Goal: Task Accomplishment & Management: Manage account settings

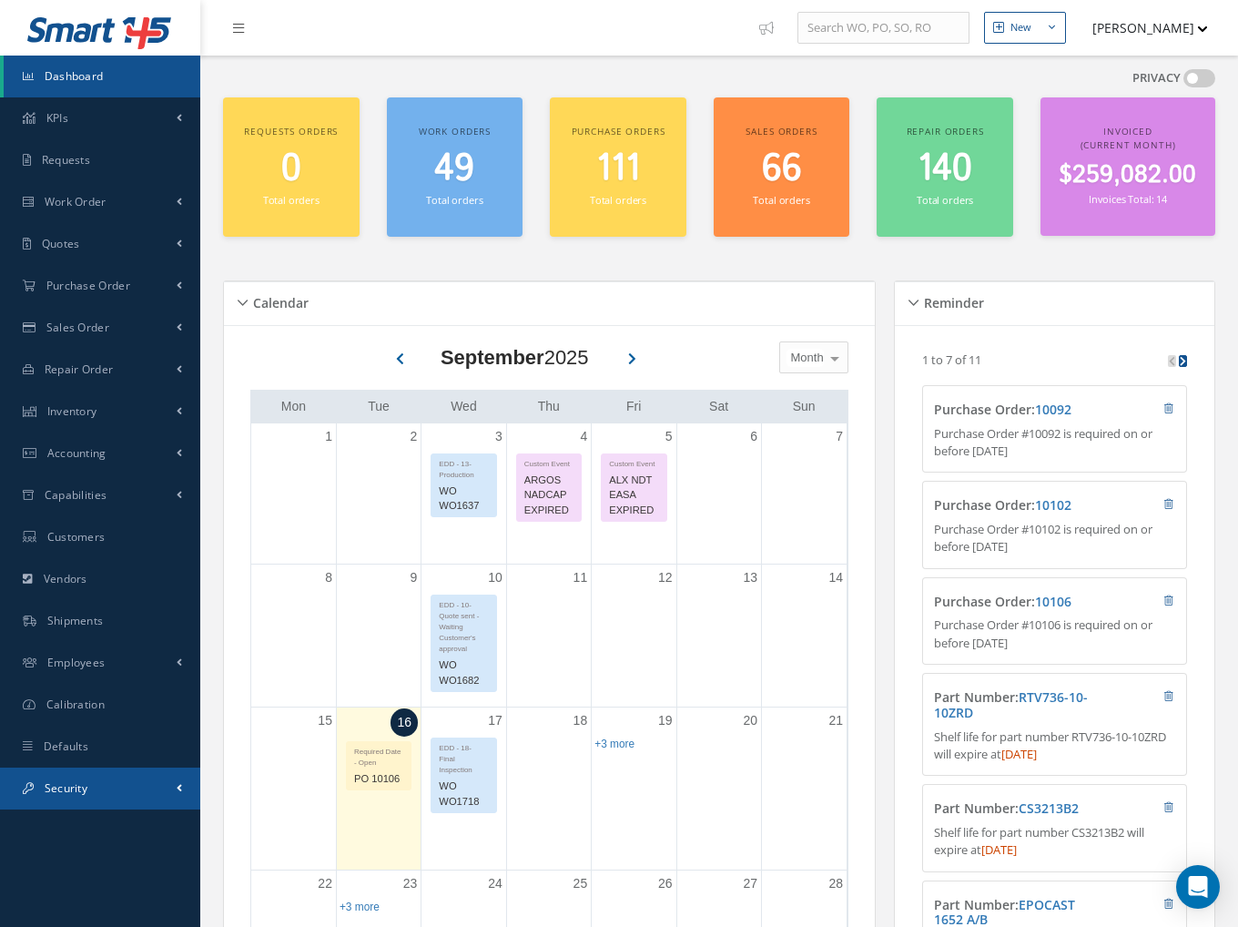
click at [117, 795] on link "Security" at bounding box center [100, 789] width 200 height 42
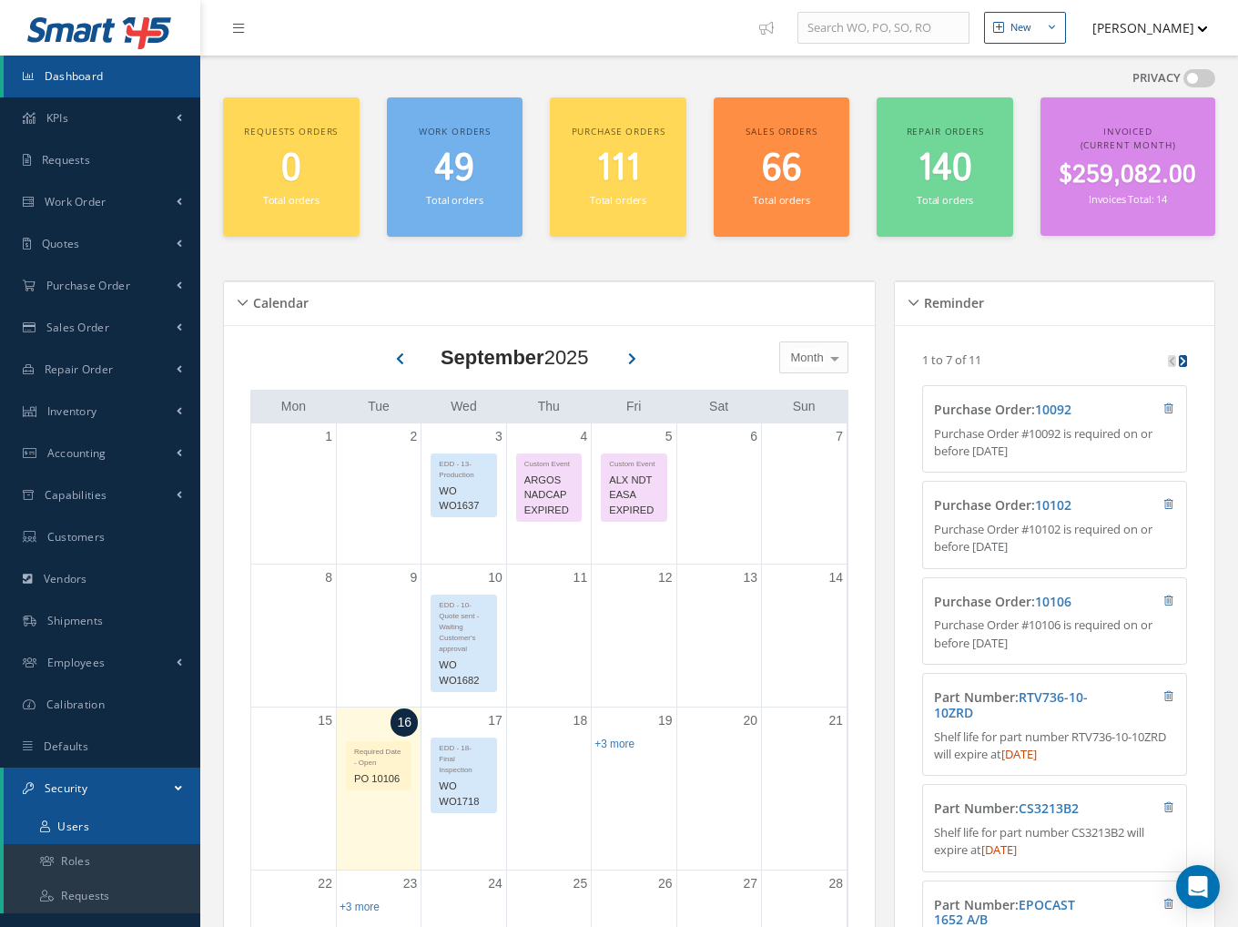
click at [105, 821] on link "Users" at bounding box center [102, 826] width 197 height 35
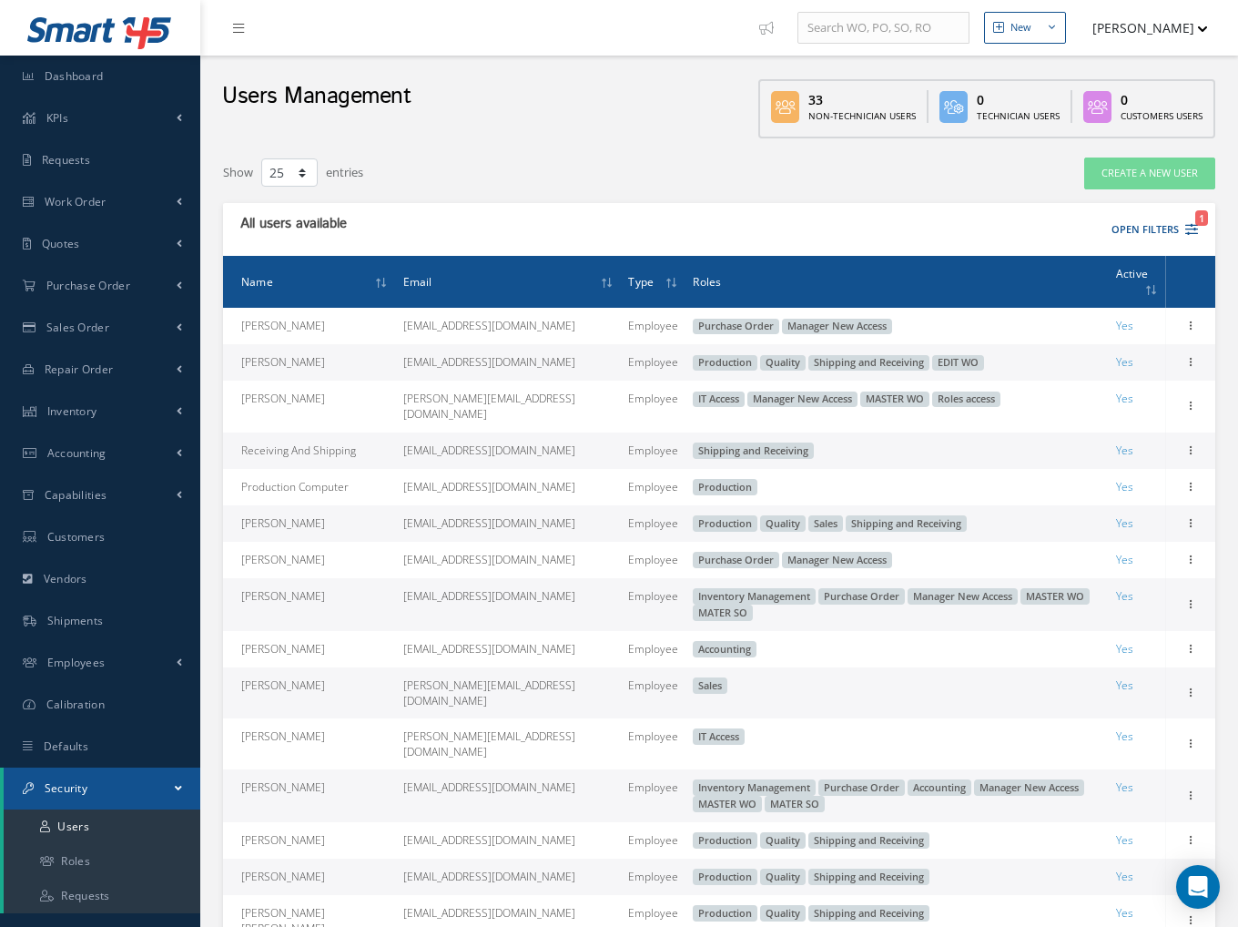
select select "25"
drag, startPoint x: 883, startPoint y: 354, endPoint x: 588, endPoint y: 358, distance: 295.0
click at [588, 358] on tr "Javier Black quality@cascomposite.com Employee Production Quality Shipping and …" at bounding box center [719, 362] width 992 height 36
click at [900, 205] on div "All users available ACTIONS Receive Payments Select Customer WILSON DIAS COMPOS…" at bounding box center [719, 230] width 992 height 54
click at [256, 273] on span "Name" at bounding box center [257, 280] width 32 height 17
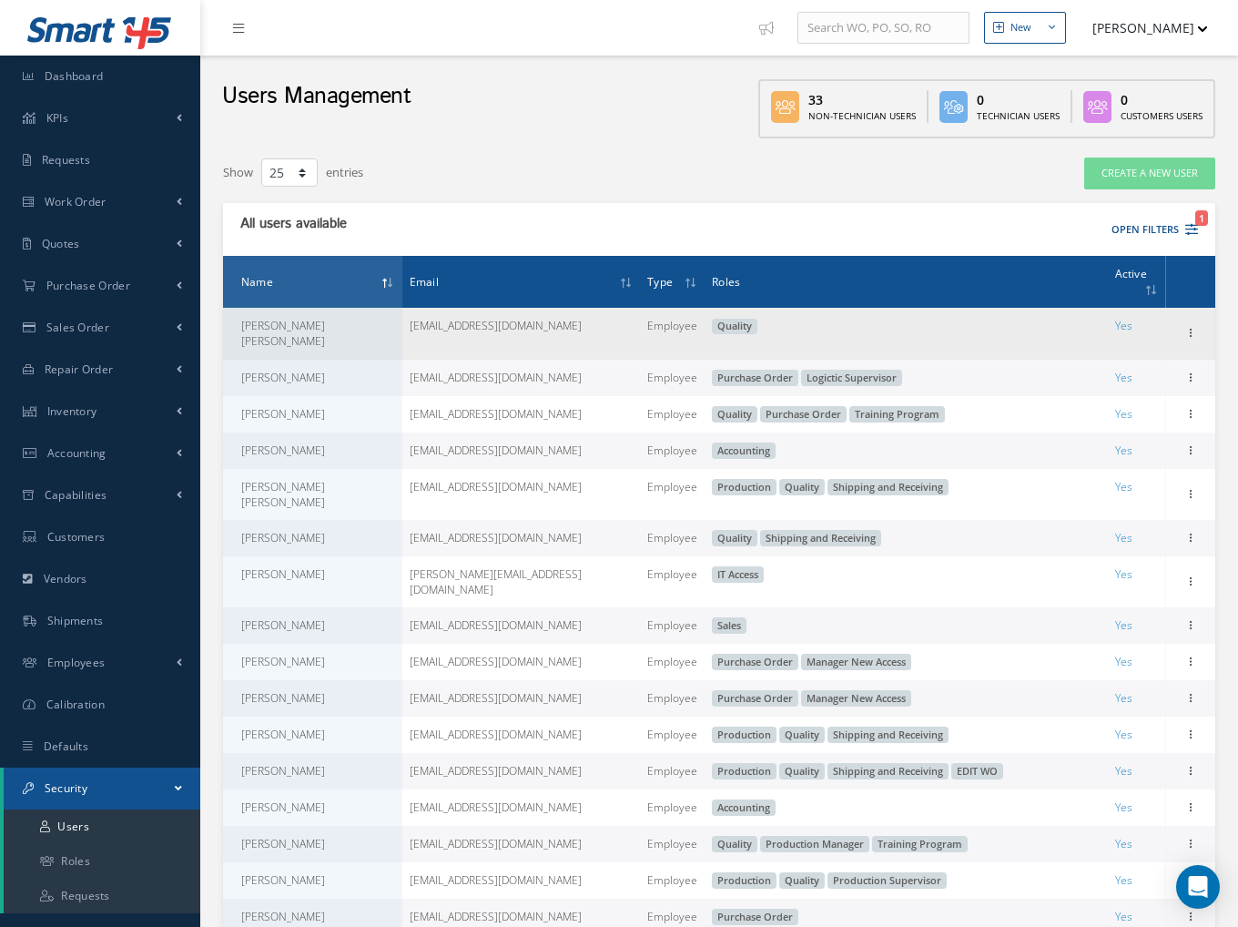
click at [1178, 308] on td "Edit" at bounding box center [1191, 333] width 50 height 51
click at [1191, 324] on icon at bounding box center [1191, 331] width 18 height 15
click at [1090, 333] on link "Edit" at bounding box center [1107, 345] width 144 height 24
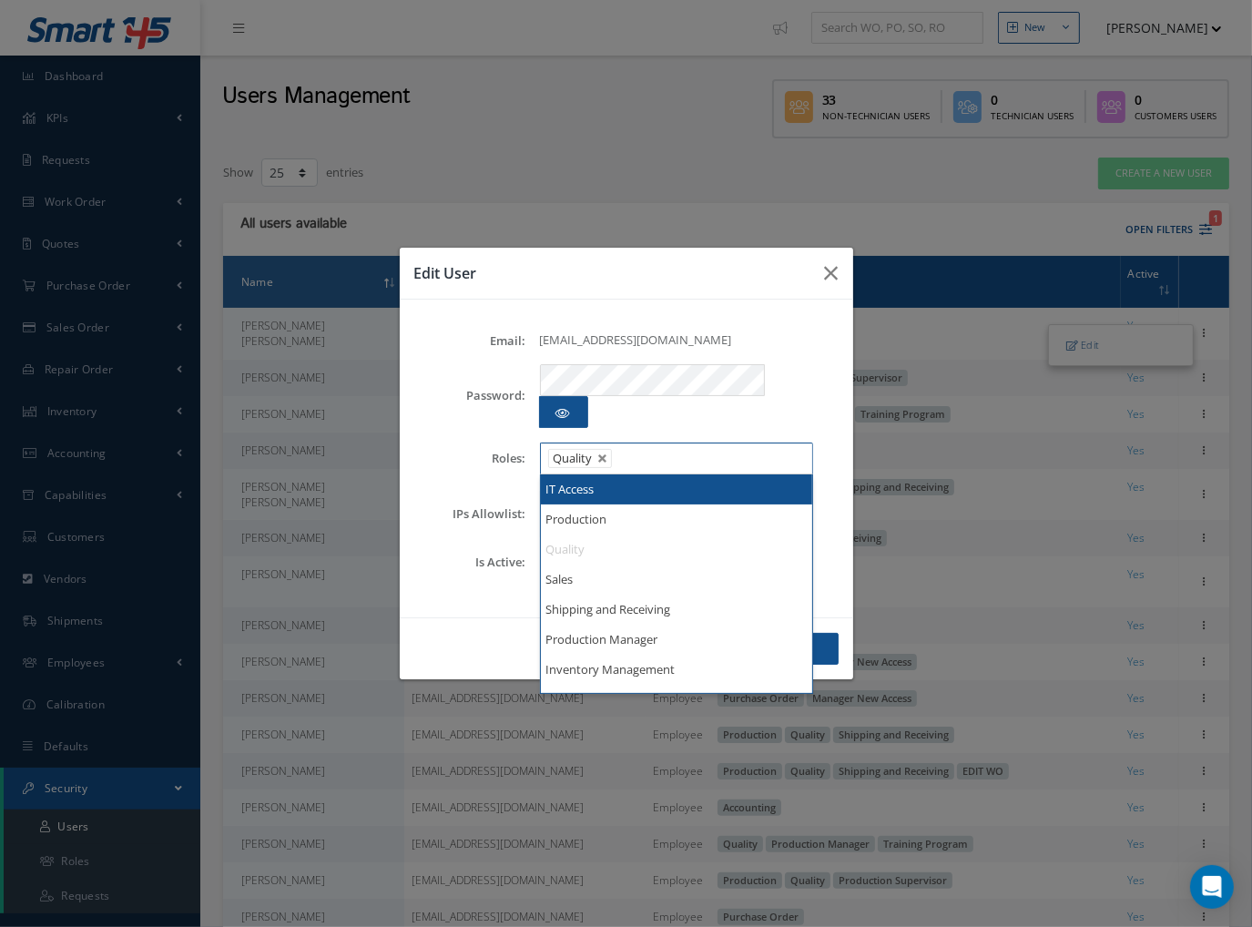
click at [645, 446] on li at bounding box center [630, 458] width 36 height 25
click at [830, 282] on icon "button" at bounding box center [832, 273] width 14 height 22
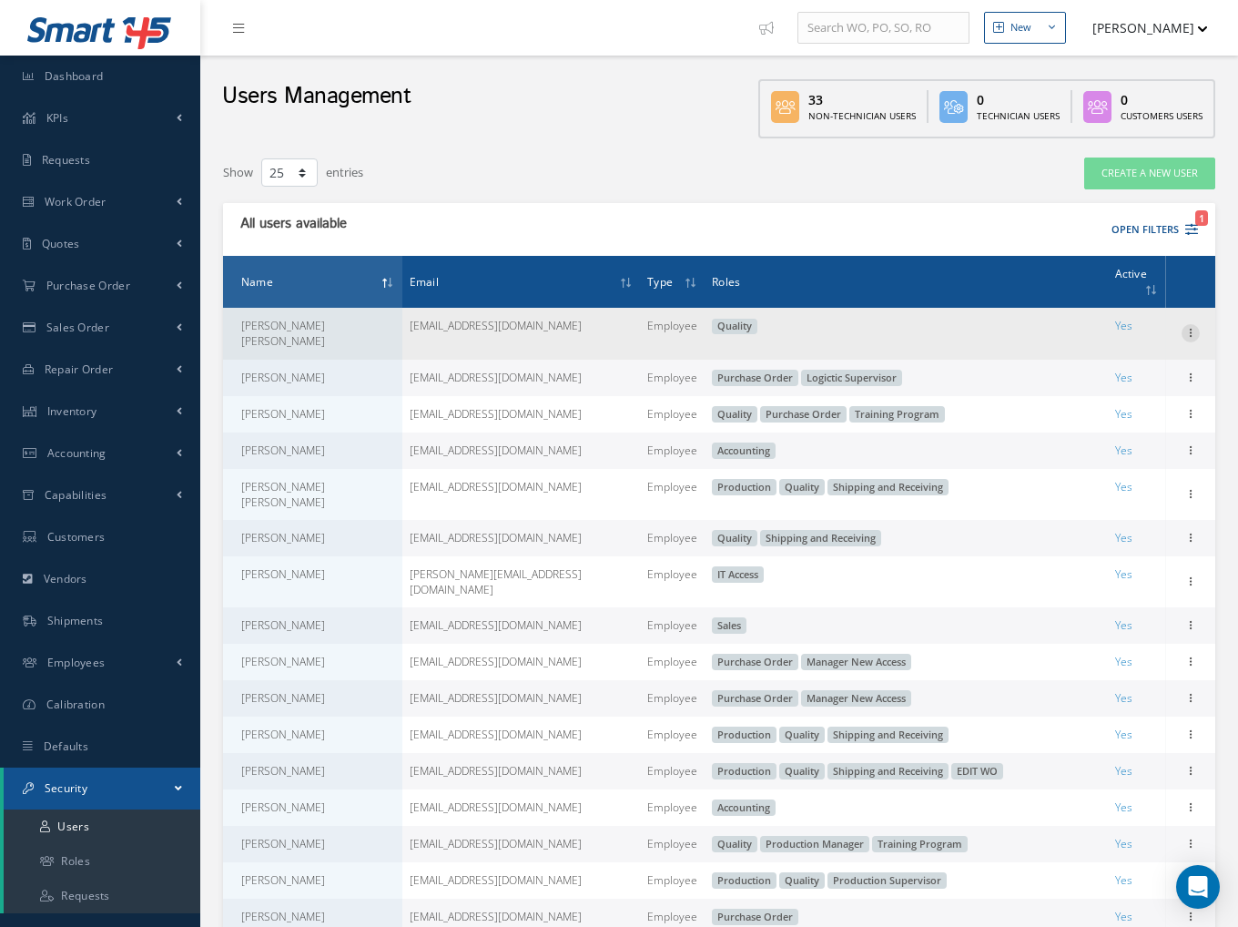
click at [1191, 324] on div at bounding box center [1191, 333] width 18 height 18
click at [1095, 333] on link "Edit" at bounding box center [1107, 345] width 144 height 24
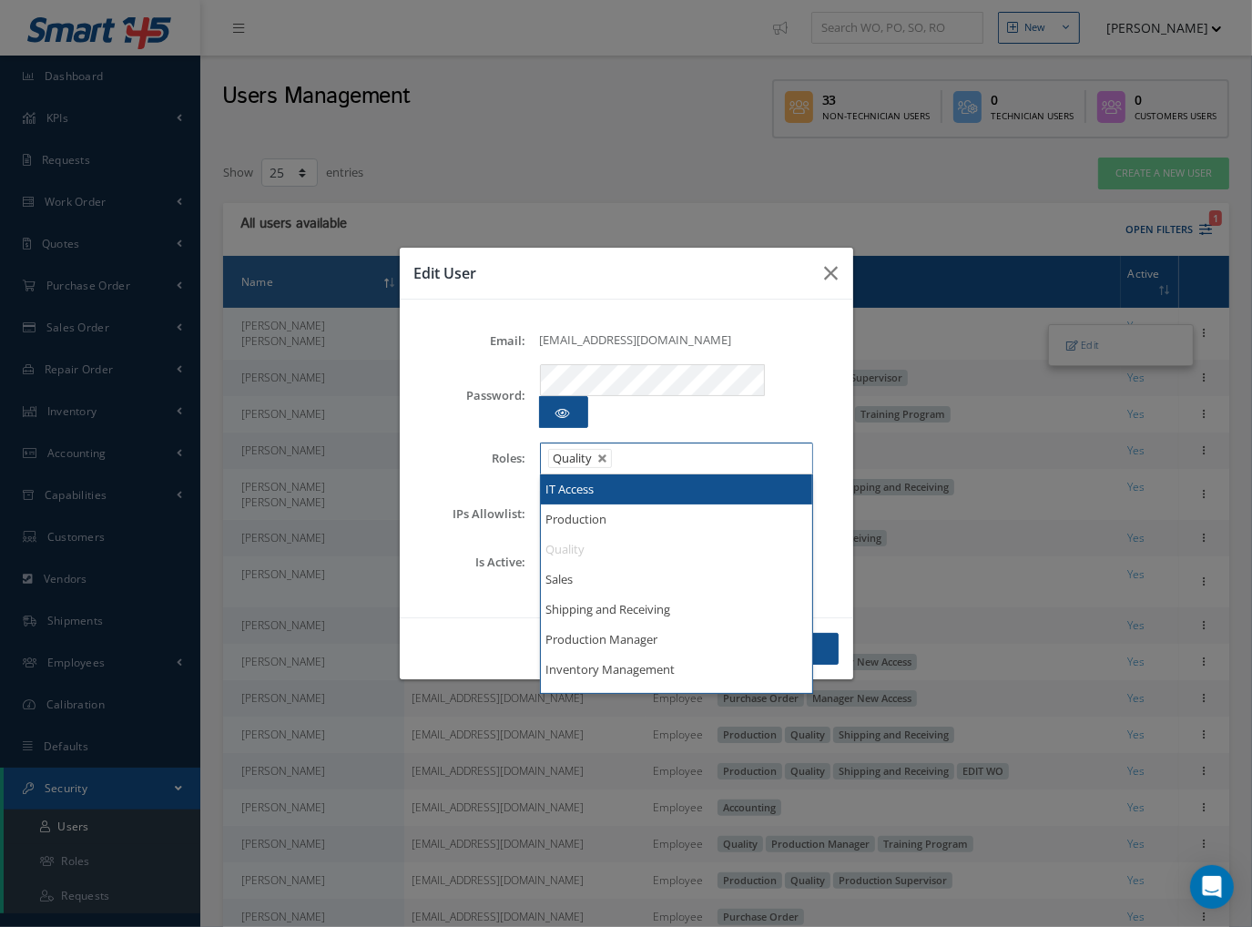
click at [722, 443] on ul "Quality" at bounding box center [676, 459] width 273 height 32
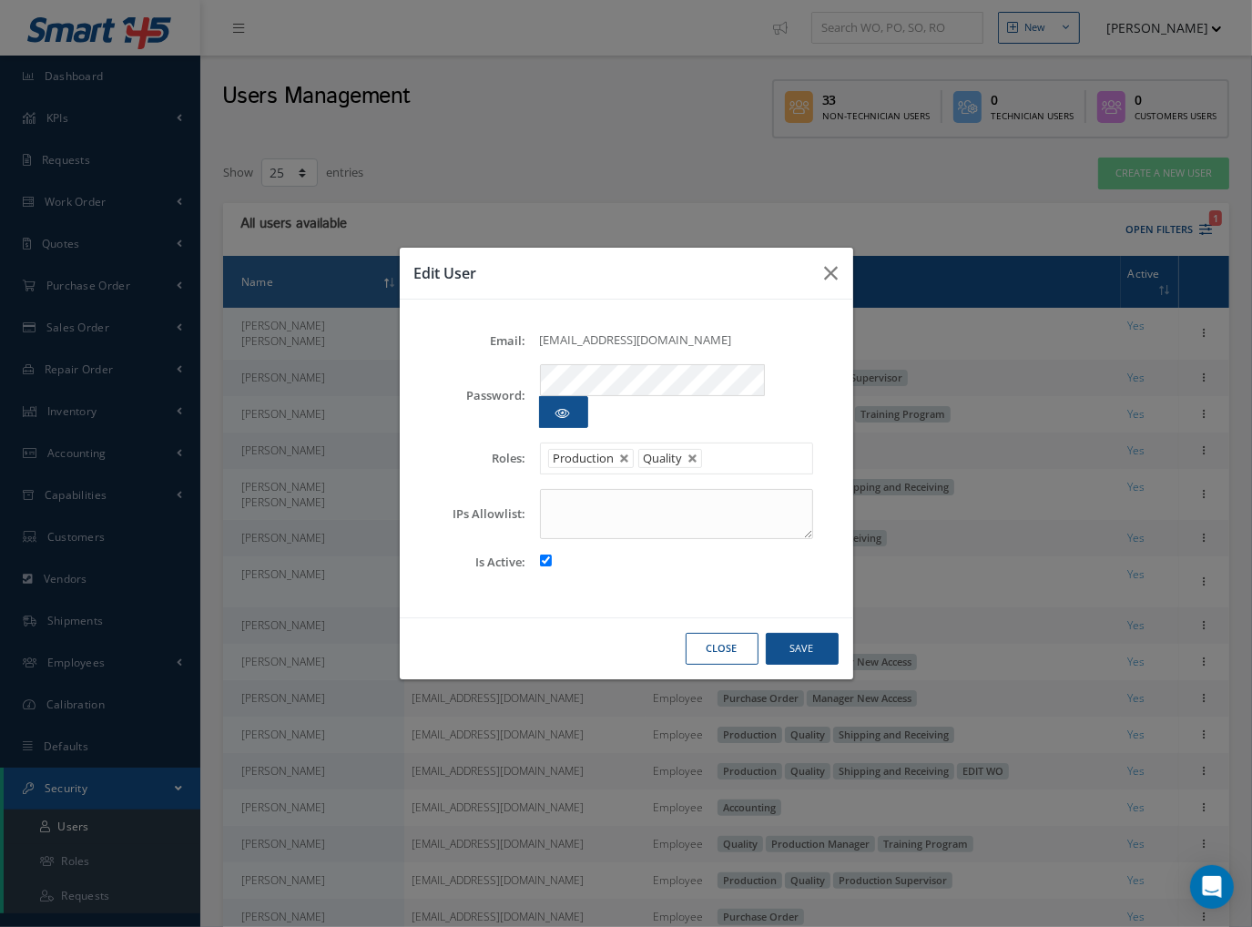
click at [740, 443] on ul "Production Quality" at bounding box center [676, 459] width 273 height 32
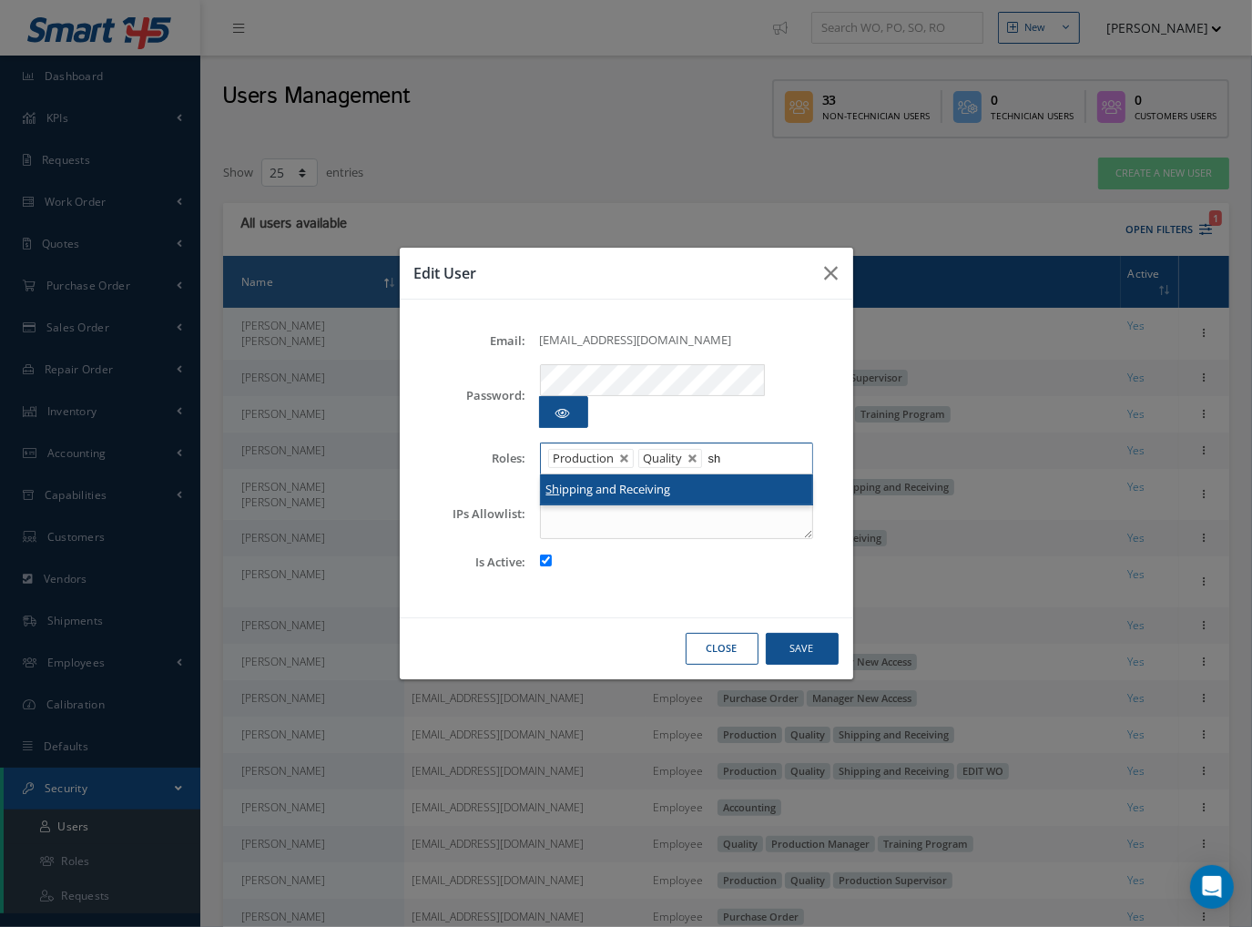
type input "sh"
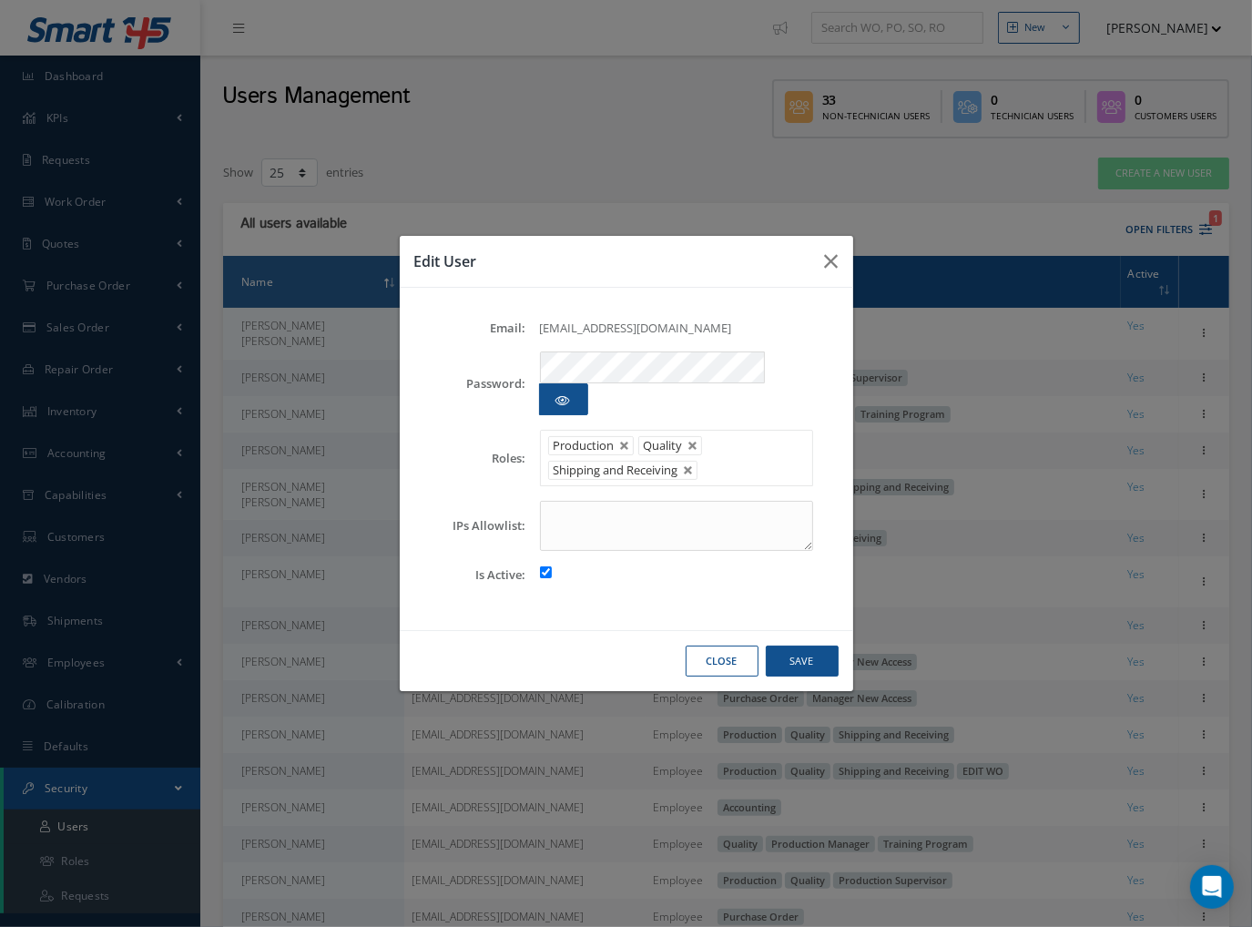
click at [755, 438] on ul "Production Quality Shipping and Receiving" at bounding box center [676, 458] width 273 height 56
type input "ed"
click at [809, 655] on button "Save" at bounding box center [802, 662] width 73 height 32
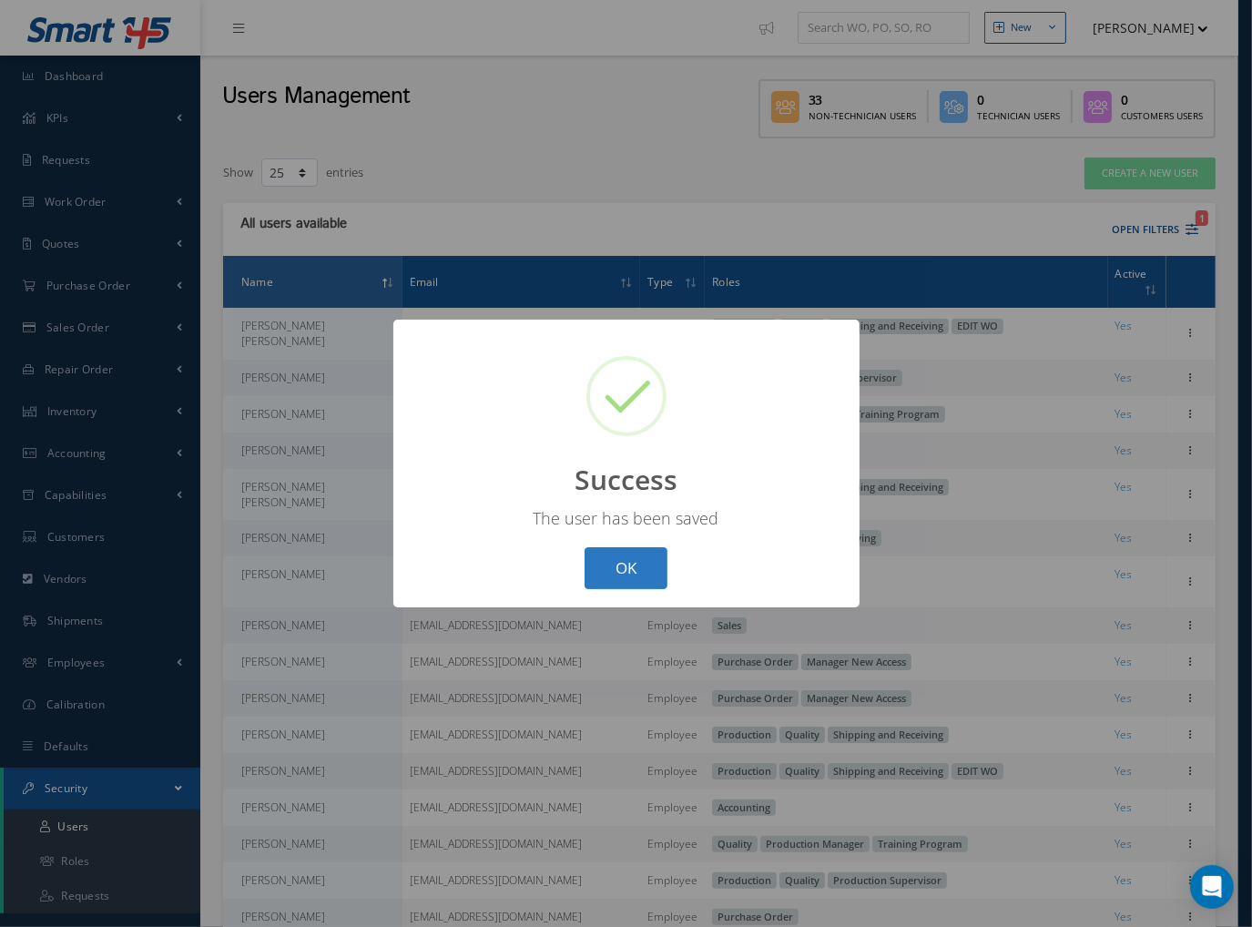
click at [601, 562] on button "OK" at bounding box center [626, 568] width 83 height 43
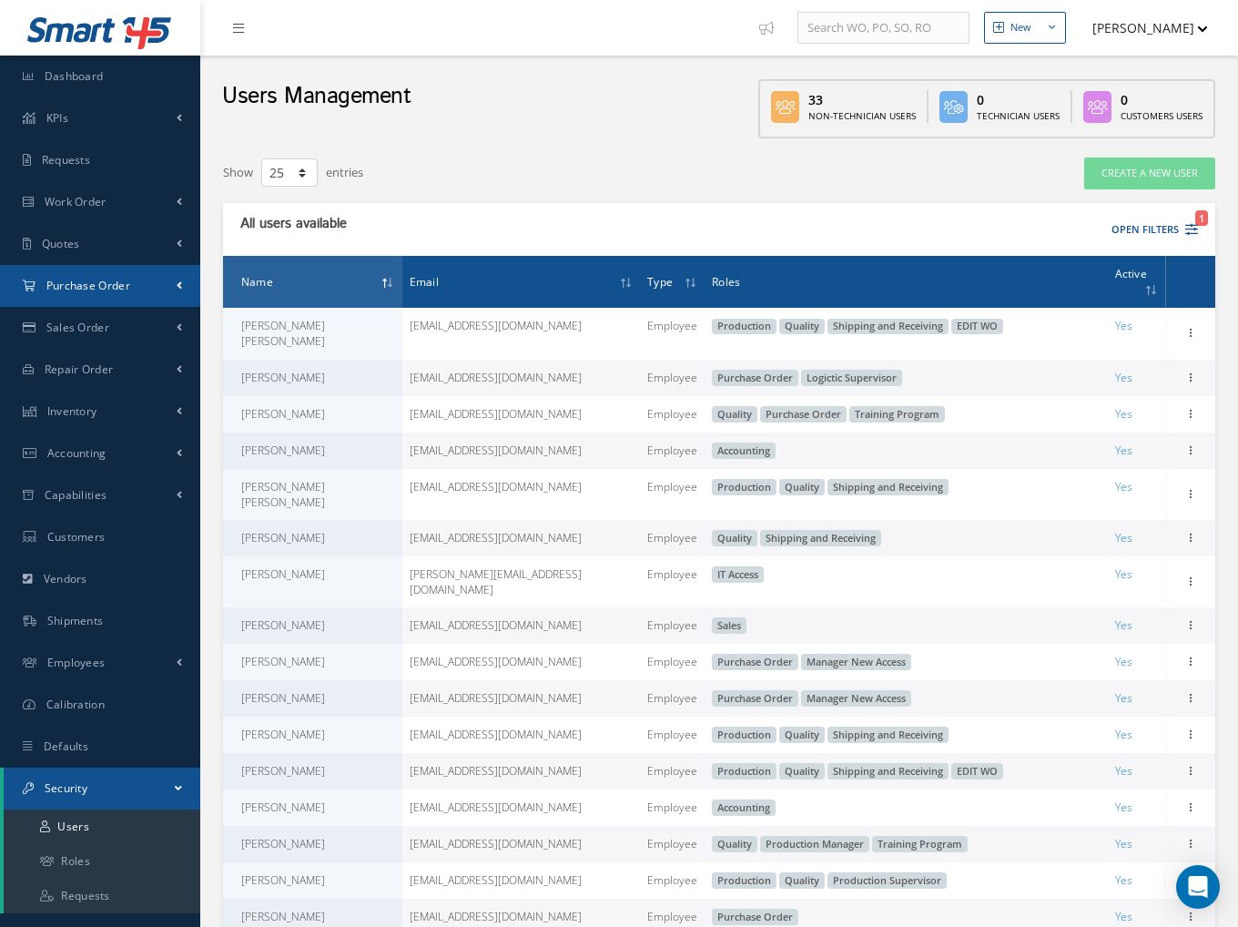
click at [117, 291] on span "Purchase Order" at bounding box center [88, 285] width 84 height 15
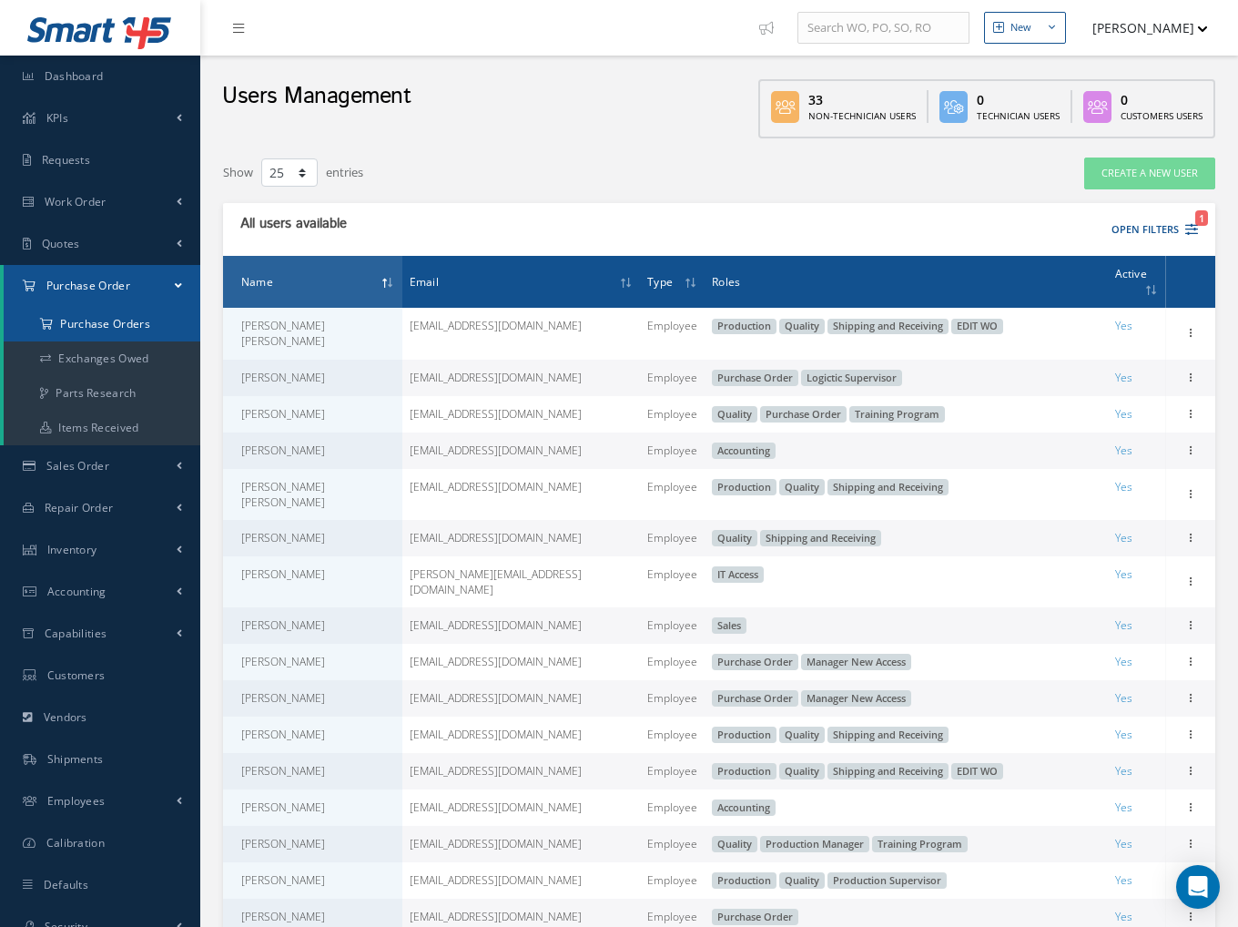
click at [129, 326] on a=1&status_id=2&status_id=3&status_id=5&collapsedFilters"] "Purchase Orders" at bounding box center [102, 324] width 197 height 35
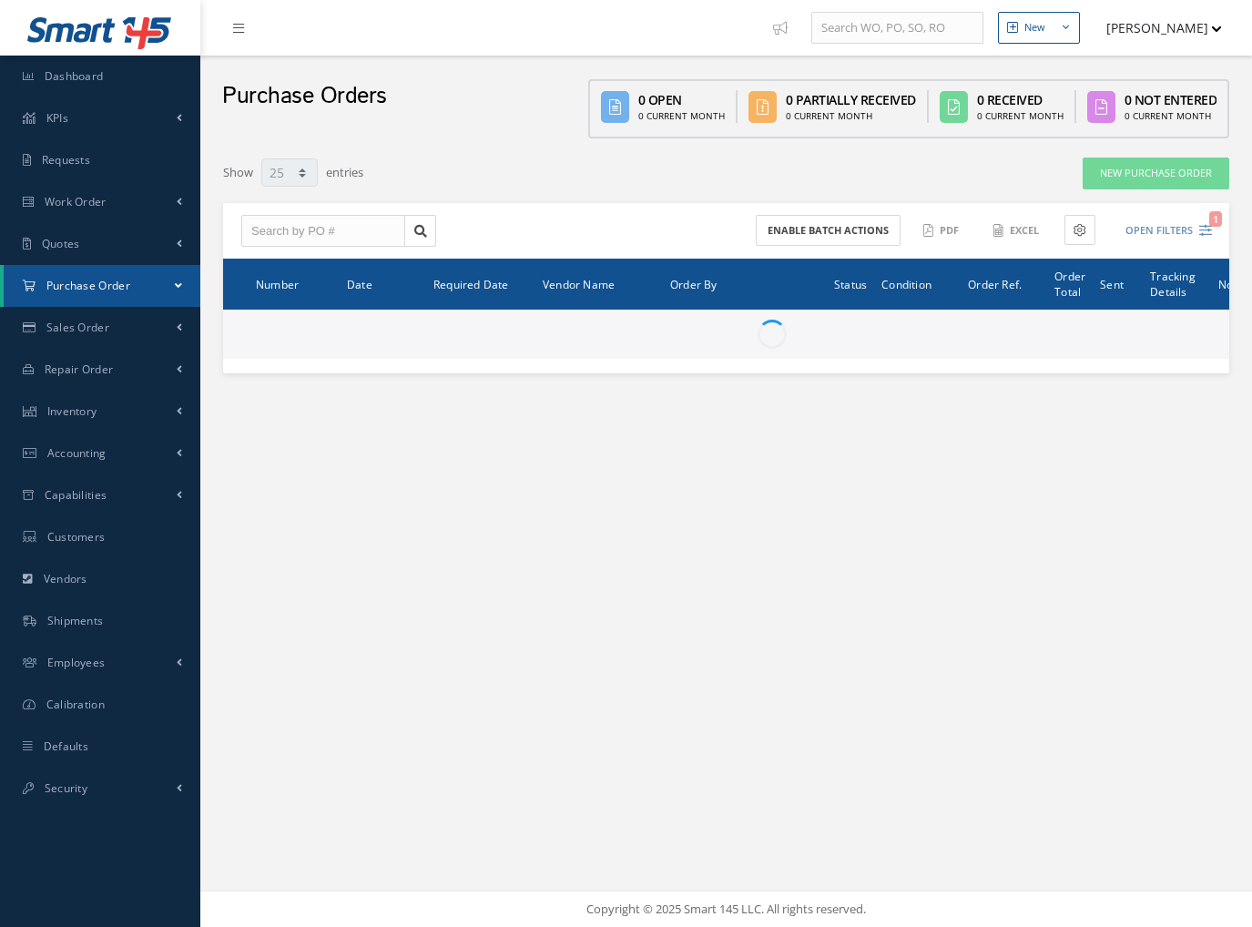
select select "25"
